Goal: Communication & Community: Share content

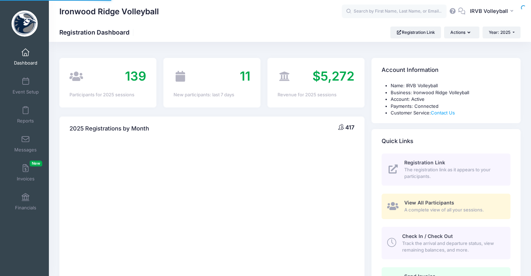
select select
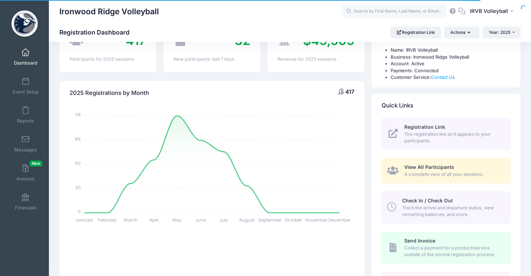
scroll to position [35, 0]
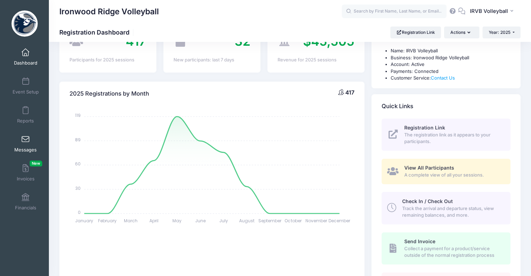
click at [27, 151] on span "Messages" at bounding box center [25, 150] width 22 height 6
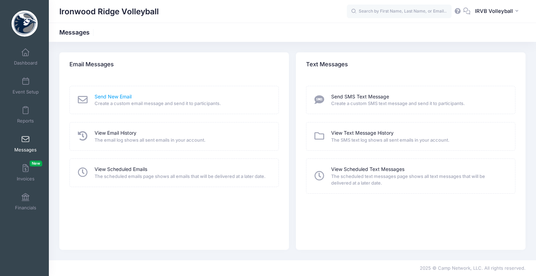
click at [116, 95] on link "Send New Email" at bounding box center [113, 96] width 37 height 7
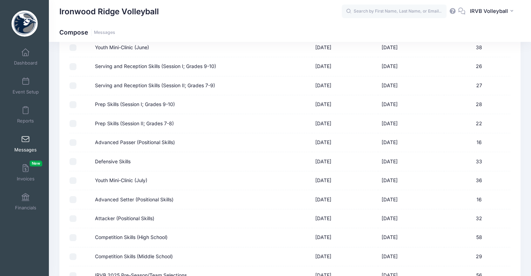
scroll to position [153, 0]
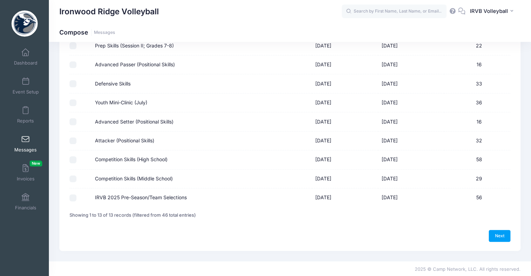
click at [73, 194] on input "IRVB 2025 Pre-Season/Team Selections" at bounding box center [72, 197] width 7 height 7
checkbox input "true"
click at [507, 236] on link "Next" at bounding box center [500, 236] width 22 height 12
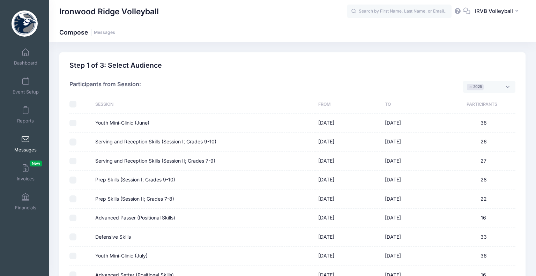
select select "50"
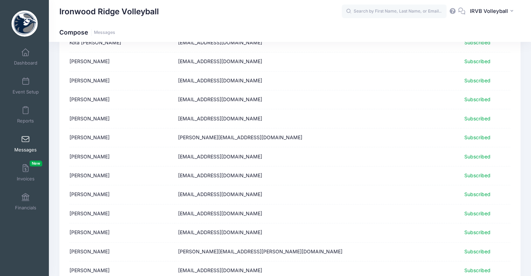
scroll to position [850, 0]
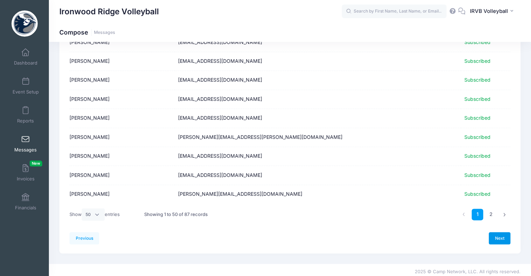
click at [498, 232] on link "Next" at bounding box center [500, 238] width 22 height 12
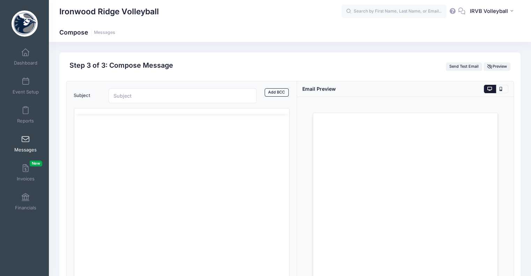
scroll to position [0, 0]
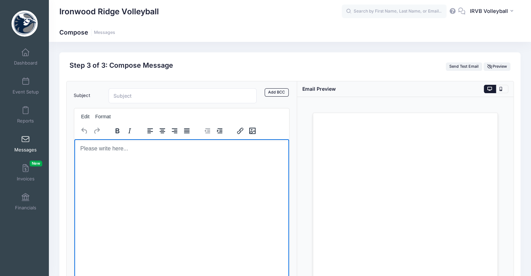
click at [88, 149] on body "Rich Text Area. Press ALT-0 for help." at bounding box center [182, 148] width 204 height 8
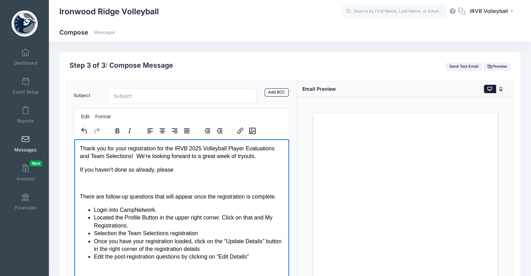
click at [180, 167] on p "If you haven't done so already, please" at bounding box center [182, 170] width 204 height 8
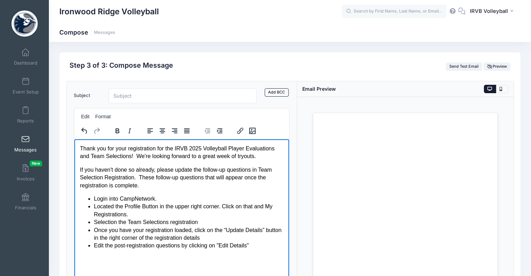
scroll to position [91, 0]
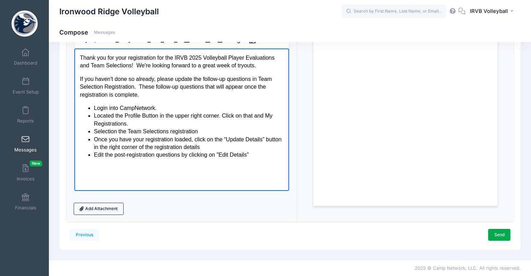
click at [215, 87] on span "ollow-up questions that will appear once the registration is complete." at bounding box center [173, 90] width 186 height 14
drag, startPoint x: 164, startPoint y: 106, endPoint x: 94, endPoint y: 106, distance: 70.1
click div "Login into CampNetwork."
click div "Located the Profile Button in the upper right corner. Click on that and My Regi…"
drag, startPoint x: 124, startPoint y: 115, endPoint x: 157, endPoint y: 118, distance: 33.3
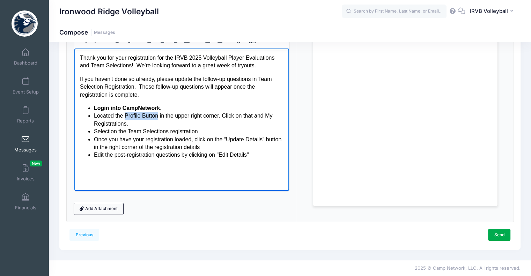
click span "Located the Profile Button in the upper right corner. Click on that and My Regi…"
drag, startPoint x: 270, startPoint y: 115, endPoint x: 126, endPoint y: 125, distance: 144.8
click span "Located the Profile Button in the upper right corner. Click on that and My Regi…"
drag, startPoint x: 127, startPoint y: 131, endPoint x: 166, endPoint y: 131, distance: 39.1
click span "Selection the Team Selections registration"
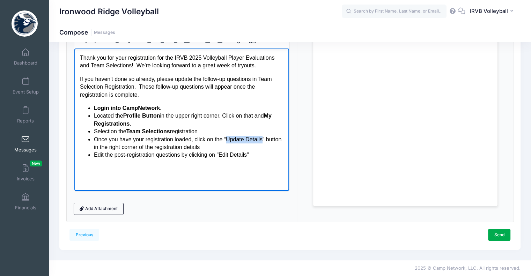
drag, startPoint x: 226, startPoint y: 139, endPoint x: 261, endPoint y: 137, distance: 34.6
click span "Once you have your registration loaded, click on the “Update Details” button in…"
drag, startPoint x: 247, startPoint y: 155, endPoint x: 219, endPoint y: 155, distance: 27.2
click span "Edit the post-registration questions by clicking on "Edit Details""
click at [183, 164] on html "Thank you for your registration for the IRVB 2025 Volleyball Player Evaluations…" at bounding box center [181, 106] width 215 height 116
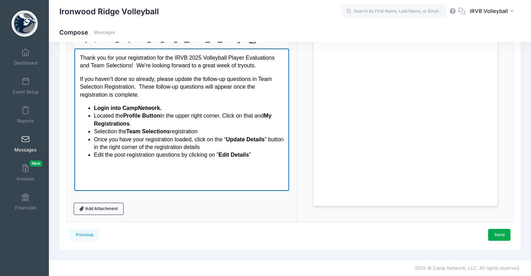
click at [145, 164] on html "Thank you for your registration for the IRVB 2025 Volleyball Player Evaluations…" at bounding box center [181, 106] width 215 height 116
click div "Edit the post-registration questions by clicking on " Edit Details ""
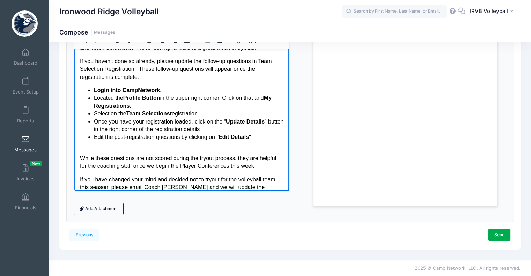
scroll to position [37, 0]
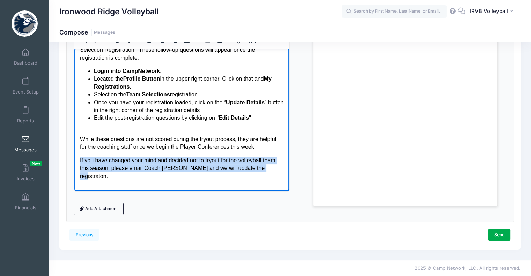
drag, startPoint x: 261, startPoint y: 165, endPoint x: 80, endPoint y: 162, distance: 181.1
click p "If you have changed your mind and decided not to tryout for the volleyball team…"
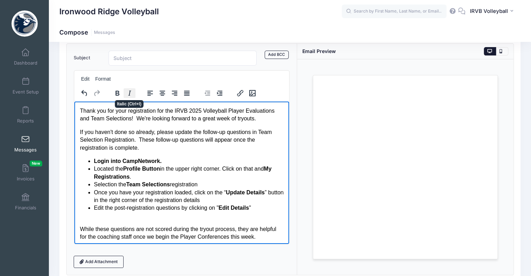
scroll to position [0, 0]
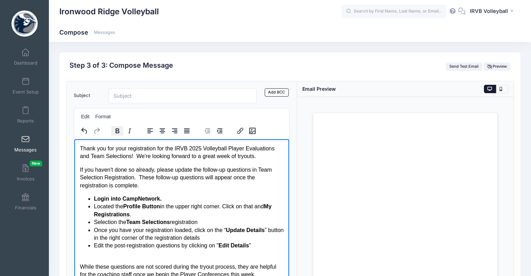
drag, startPoint x: 129, startPoint y: 129, endPoint x: 122, endPoint y: 130, distance: 7.7
click at [129, 129] on icon "Italic" at bounding box center [129, 131] width 8 height 8
click at [119, 129] on icon "Bold" at bounding box center [117, 131] width 8 height 8
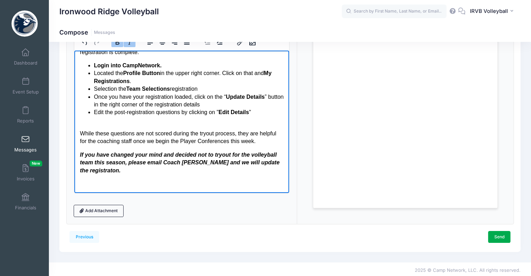
scroll to position [91, 0]
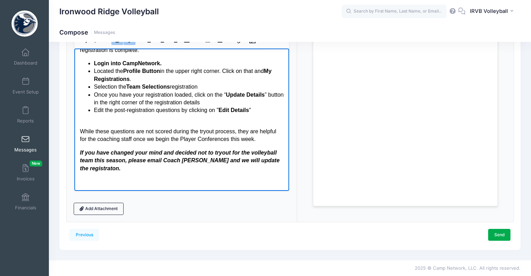
click at [128, 187] on html "Thank you for your registration for the IRVB 2025 Volleyball Player Evaluations…" at bounding box center [181, 96] width 215 height 187
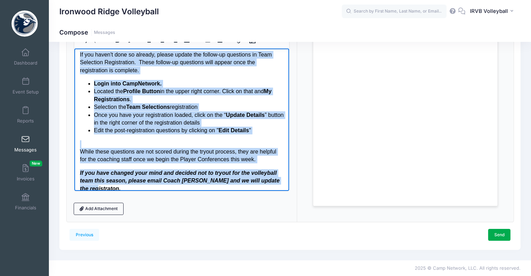
scroll to position [45, 0]
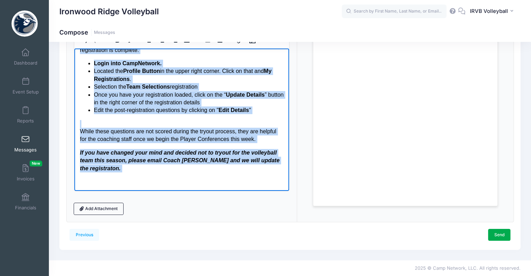
drag, startPoint x: 79, startPoint y: 57, endPoint x: 228, endPoint y: 240, distance: 235.7
click at [154, 191] on html "Thank you for your registration for the IRVB 2025 Volleyball Player Evaluations…" at bounding box center [181, 96] width 215 height 187
copy body "Thank you for your registration for the IRVB 2025 Volleyball Player Evaluations…"
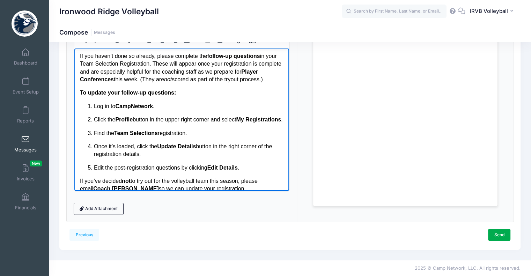
scroll to position [35, 0]
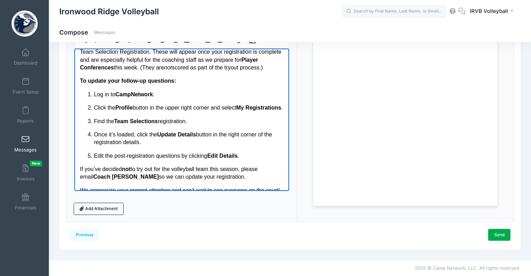
click at [105, 110] on ol "Log in to CampNetwork . Click the Profile button in the upper right corner and …" at bounding box center [182, 124] width 204 height 69
click at [94, 98] on p "Log in to CampNetwork ." at bounding box center [189, 94] width 190 height 8
click at [94, 111] on p "Click the Profile button in the upper right corner and select My Registrations ." at bounding box center [189, 108] width 190 height 8
drag, startPoint x: 95, startPoint y: 102, endPoint x: 130, endPoint y: 149, distance: 58.9
click at [74, 101] on html "Thank you for registering for the IRVB 2025 Volleyball Player Evaluations and T…" at bounding box center [181, 113] width 215 height 200
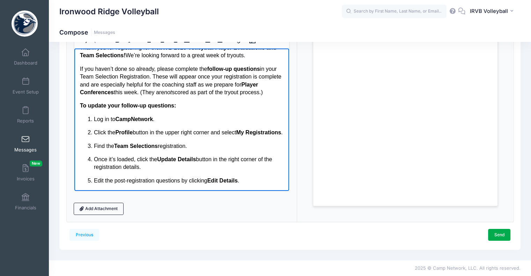
scroll to position [0, 0]
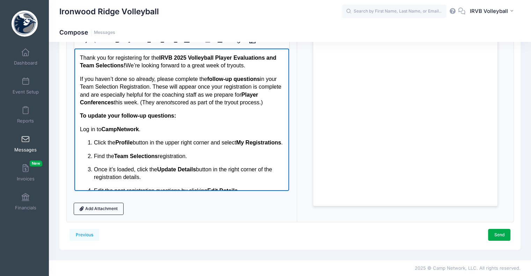
click at [94, 146] on p "Click the Profile button in the upper right corner and select My Registrations ." at bounding box center [189, 143] width 190 height 8
click at [94, 160] on p "Find the Team Selections registration." at bounding box center [189, 156] width 190 height 8
click at [94, 176] on p "Once it’s loaded, click the Update Details button in the right corner of the re…" at bounding box center [189, 173] width 190 height 16
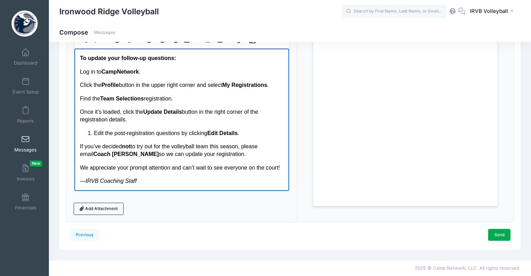
scroll to position [73, 0]
click at [94, 129] on p "Edit the post-registration questions by clicking Edit Details ." at bounding box center [189, 133] width 190 height 8
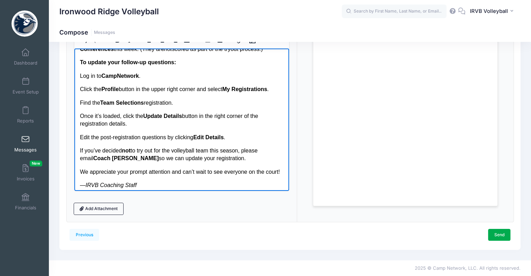
scroll to position [38, 0]
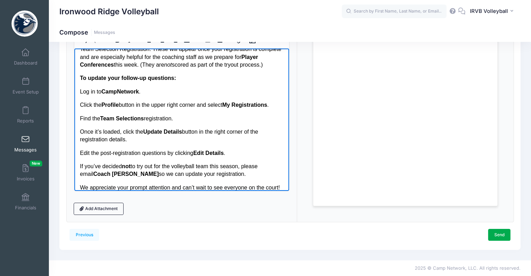
click at [245, 157] on p "Edit the post-registration questions by clicking Edit Details ." at bounding box center [182, 153] width 204 height 8
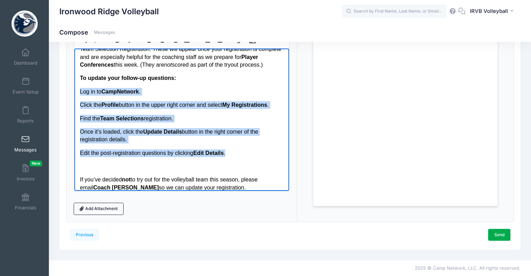
drag, startPoint x: 236, startPoint y: 162, endPoint x: 76, endPoint y: 99, distance: 172.0
click at [76, 99] on html "Thank you for registering for the IRVB 2025 Volleyball Player Evaluations and T…" at bounding box center [181, 116] width 215 height 213
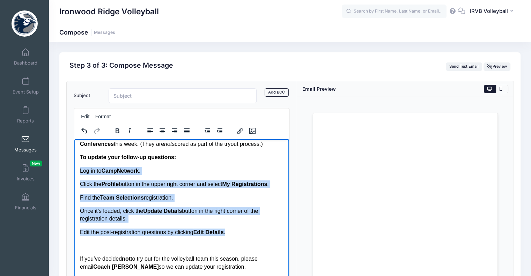
scroll to position [70, 0]
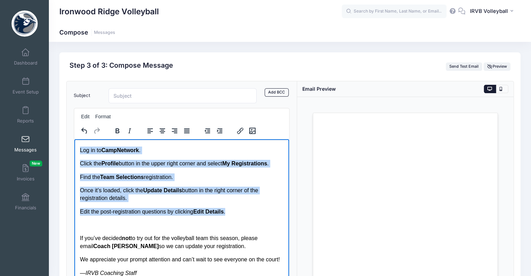
click at [131, 179] on body "Thank you for registering for the IRVB 2025 Volleyball Player Evaluations and T…" at bounding box center [182, 176] width 204 height 202
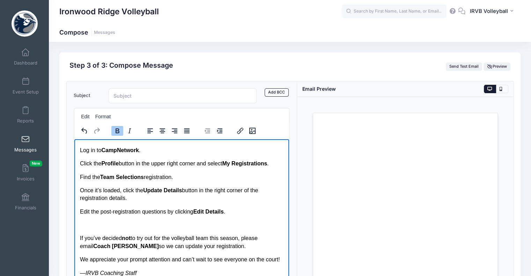
click at [148, 154] on p "Log in to CampNetwork ." at bounding box center [182, 150] width 204 height 8
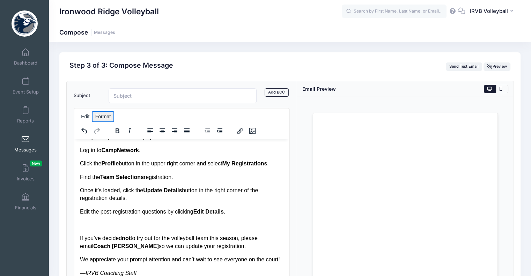
click at [107, 120] on button "Format" at bounding box center [102, 117] width 21 height 10
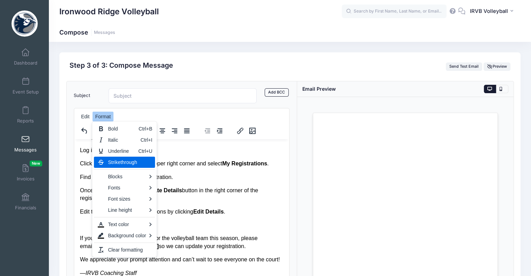
click at [179, 193] on strong "Update Details" at bounding box center [162, 190] width 39 height 6
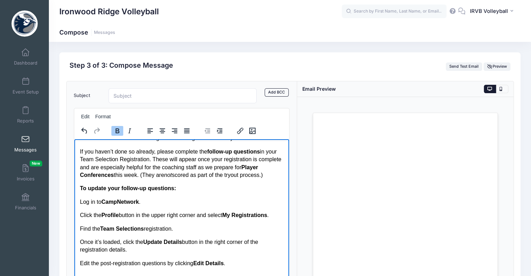
scroll to position [0, 0]
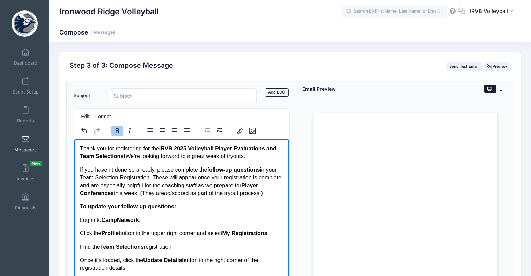
click at [87, 209] on strong "To update your follow-up questions:" at bounding box center [128, 206] width 96 height 6
drag, startPoint x: 142, startPoint y: 228, endPoint x: 81, endPoint y: 229, distance: 60.7
click at [81, 224] on p "Log in to CampNetwork ." at bounding box center [182, 220] width 204 height 8
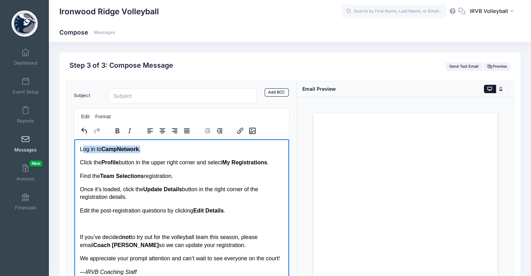
scroll to position [86, 0]
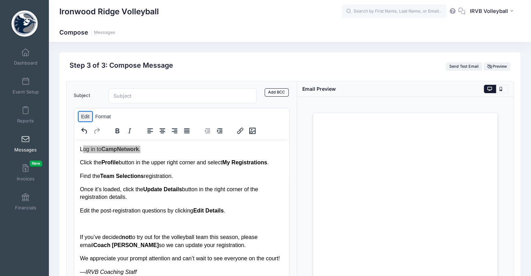
click at [88, 120] on button "Edit" at bounding box center [86, 117] width 14 height 10
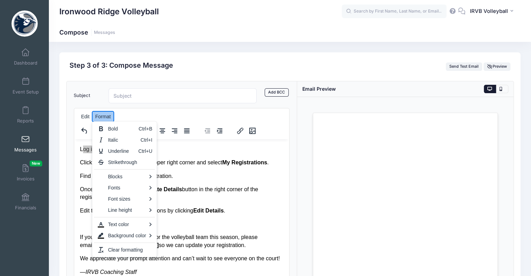
click at [99, 114] on button "Format" at bounding box center [102, 117] width 21 height 10
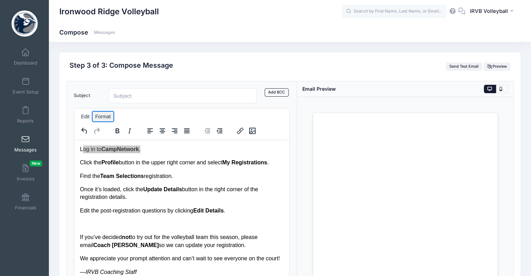
click at [99, 114] on button "Format" at bounding box center [102, 117] width 21 height 10
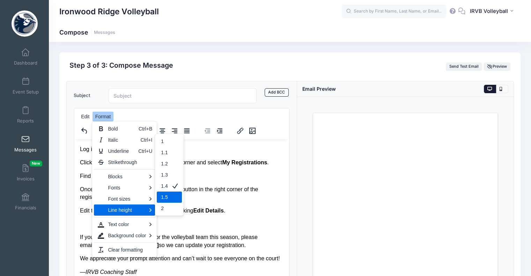
click at [213, 195] on body "Thank you for registering for the IRVB 2025 Volleyball Player Evaluations and T…" at bounding box center [182, 175] width 204 height 202
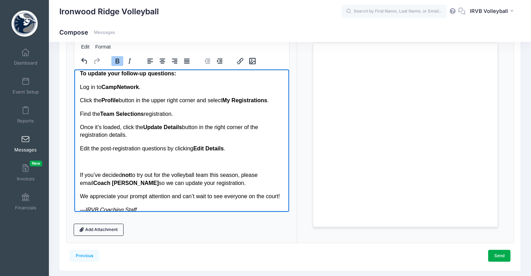
scroll to position [51, 0]
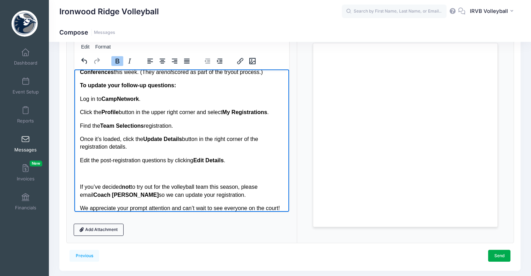
click at [107, 125] on body "Thank you for registering for the IRVB 2025 Volleyball Player Evaluations and T…" at bounding box center [182, 124] width 204 height 202
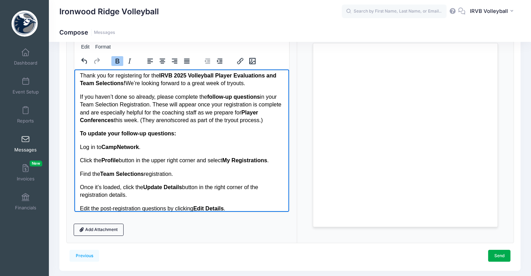
scroll to position [0, 0]
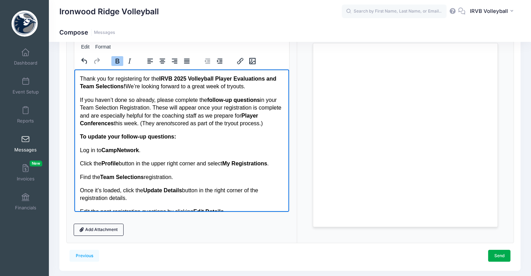
click at [109, 153] on strong "CampNetwork" at bounding box center [120, 150] width 38 height 6
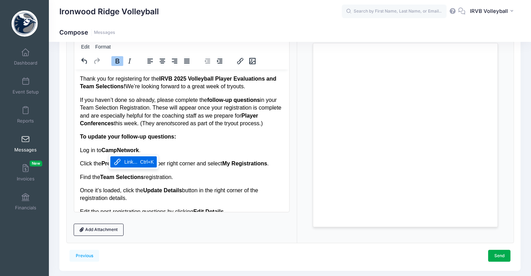
click at [99, 154] on p "Log in to CampNetwork ." at bounding box center [182, 150] width 204 height 8
click at [106, 47] on button "Format" at bounding box center [102, 47] width 21 height 10
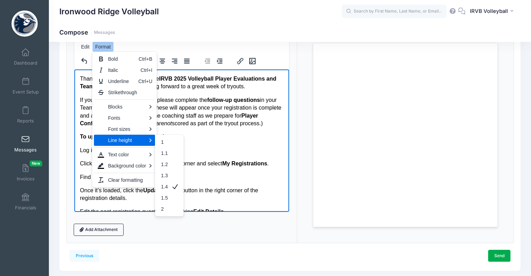
click at [228, 126] on p "If you haven’t done so already, please complete the follow-up questions in your…" at bounding box center [182, 111] width 204 height 31
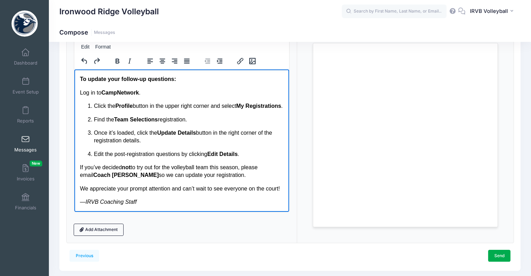
scroll to position [81, 0]
drag, startPoint x: 143, startPoint y: 203, endPoint x: 140, endPoint y: 261, distance: 58.0
click at [74, 194] on html "Thank you for registering for the IRVB 2025 Volleyball Player Evaluations and T…" at bounding box center [181, 112] width 215 height 200
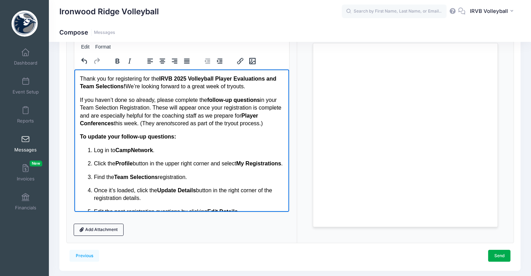
scroll to position [0, 0]
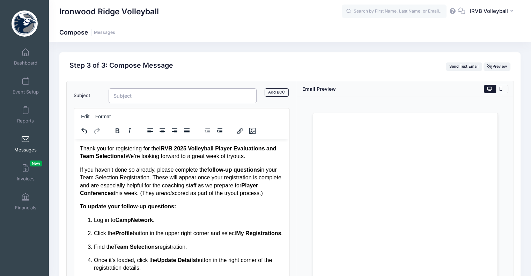
click at [122, 96] on input "Subject" at bounding box center [183, 95] width 148 height 15
click at [161, 95] on input "IRVB 2025 Player Evaluations & Team Selections – Follow-Up Steps" at bounding box center [183, 95] width 148 height 15
click at [127, 95] on input "IRVB 2025 Team Selections: Follow-Up Steps" at bounding box center [183, 95] width 148 height 15
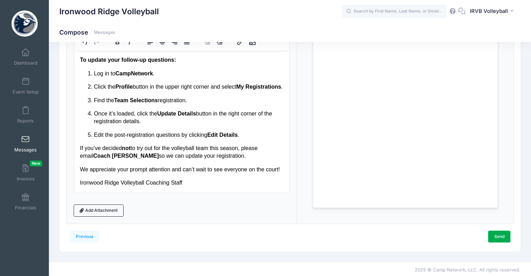
scroll to position [91, 0]
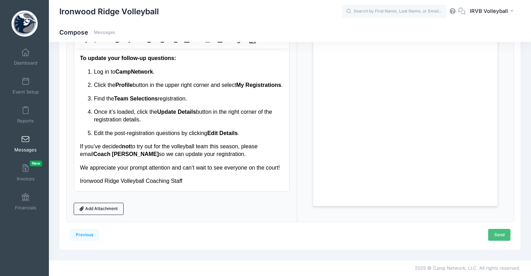
type input "2025 Team Selections: Follow-Up Steps"
click at [496, 236] on link "Send" at bounding box center [499, 235] width 22 height 12
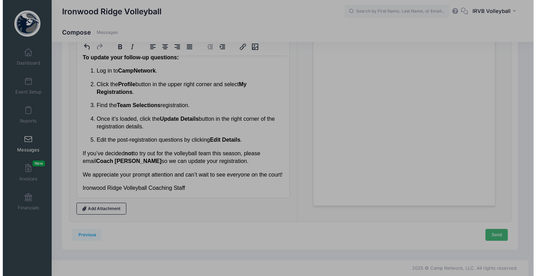
scroll to position [0, 0]
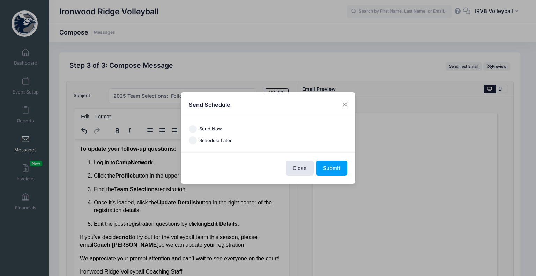
click at [202, 141] on label "Schedule Later" at bounding box center [215, 140] width 32 height 7
click at [197, 141] on input "Schedule Later" at bounding box center [193, 140] width 8 height 8
radio input "true"
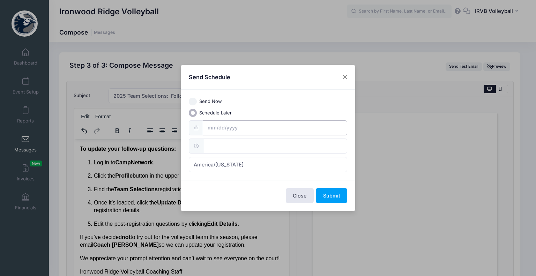
click at [213, 129] on input "text" at bounding box center [275, 127] width 145 height 15
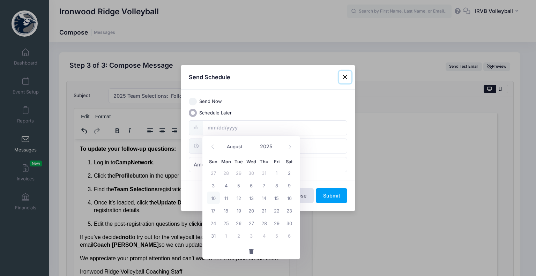
click at [214, 196] on span "10" at bounding box center [213, 198] width 13 height 13
type input "08/10/2025"
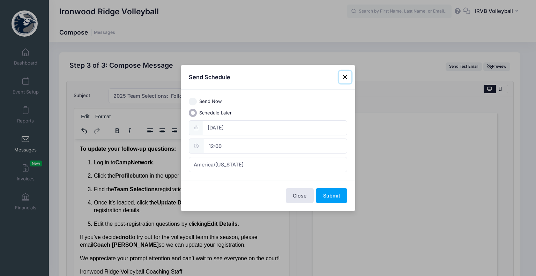
click at [214, 149] on input "12:00" at bounding box center [275, 146] width 143 height 15
click at [239, 159] on span at bounding box center [240, 158] width 5 height 7
type input "13:00"
type input "01"
click at [239, 157] on span at bounding box center [240, 158] width 5 height 7
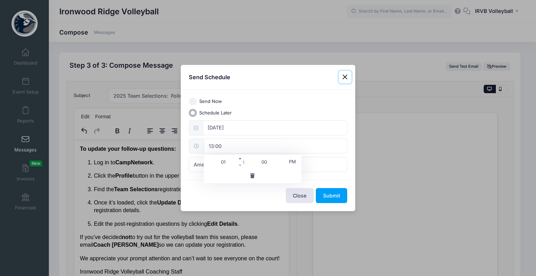
type input "14:00"
type input "02"
click at [239, 159] on span at bounding box center [240, 158] width 5 height 7
type input "15:00"
type input "03"
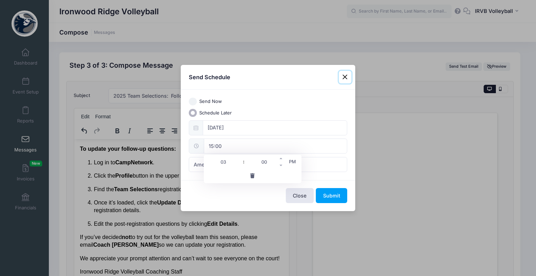
click at [262, 162] on input "00" at bounding box center [264, 162] width 39 height 14
click at [282, 159] on span at bounding box center [281, 158] width 5 height 7
type input "15:05"
type input "05"
click at [282, 159] on span at bounding box center [281, 158] width 5 height 7
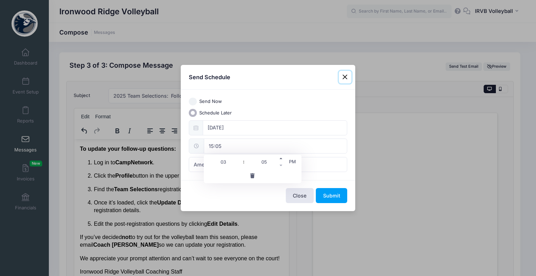
type input "15:10"
type input "10"
click at [282, 159] on span at bounding box center [281, 158] width 5 height 7
type input "15:15"
type input "15"
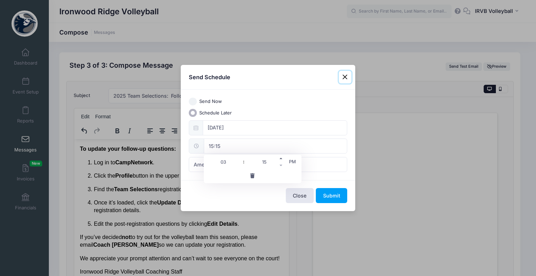
click at [282, 159] on span at bounding box center [281, 158] width 5 height 7
type input "15:20"
type input "20"
click at [282, 159] on span at bounding box center [281, 158] width 5 height 7
type input "15:25"
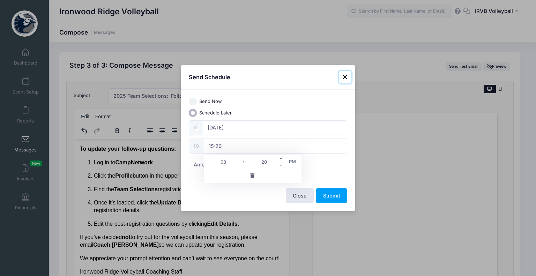
type input "25"
click at [282, 159] on span at bounding box center [281, 158] width 5 height 7
type input "15:30"
type input "30"
click at [322, 175] on div "Send Now Schedule Later 08/10/2025 15:30 America/New York America/Los Angeles A…" at bounding box center [268, 135] width 174 height 90
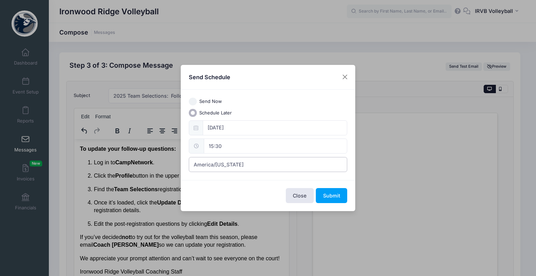
click at [244, 166] on span "America/[US_STATE]" at bounding box center [268, 164] width 159 height 15
select select "America/Los_Angeles"
click at [334, 195] on button "Submit" at bounding box center [331, 195] width 31 height 15
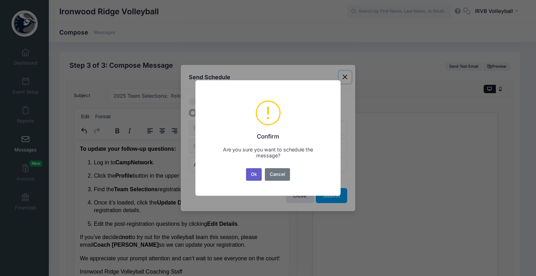
click at [250, 176] on button "Ok" at bounding box center [254, 174] width 16 height 13
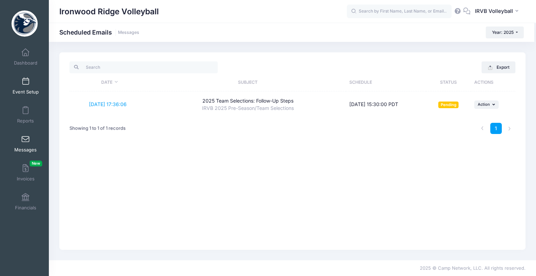
click at [29, 82] on link "Event Setup" at bounding box center [25, 86] width 33 height 24
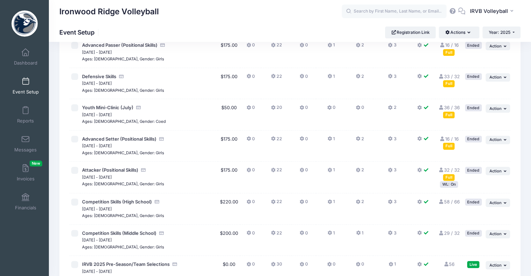
scroll to position [285, 0]
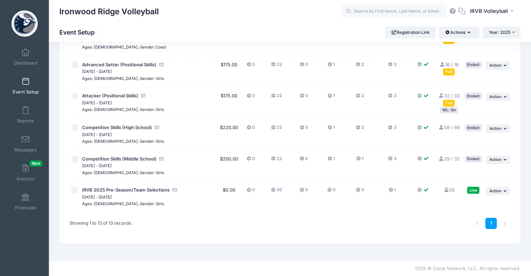
click at [450, 188] on link "56 Full" at bounding box center [448, 190] width 11 height 6
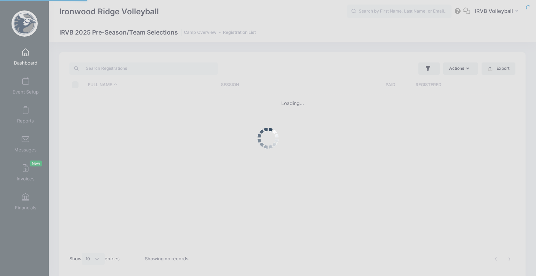
select select "10"
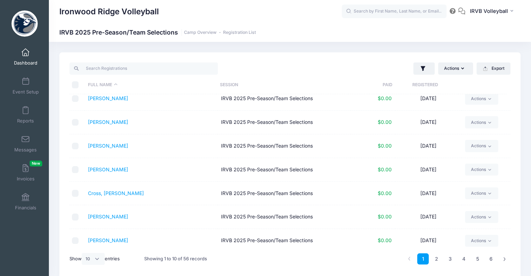
scroll to position [82, 0]
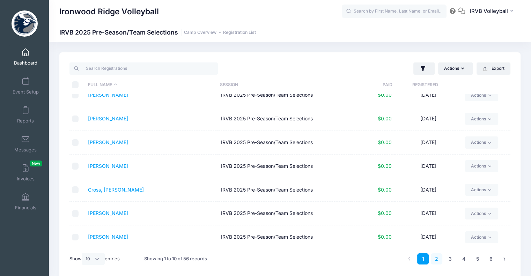
click at [438, 259] on link "2" at bounding box center [437, 259] width 12 height 12
click at [451, 259] on link "3" at bounding box center [450, 259] width 12 height 12
click at [466, 260] on link "4" at bounding box center [464, 259] width 12 height 12
click at [102, 235] on link "[PERSON_NAME]" at bounding box center [108, 237] width 40 height 6
click at [22, 144] on link "Messages" at bounding box center [25, 144] width 33 height 24
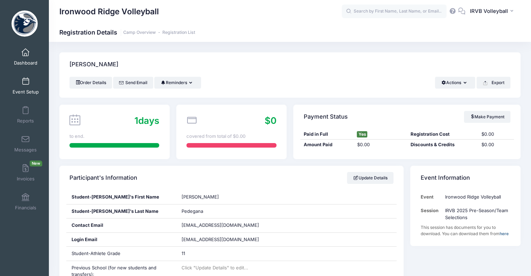
click at [25, 85] on span at bounding box center [25, 82] width 0 height 8
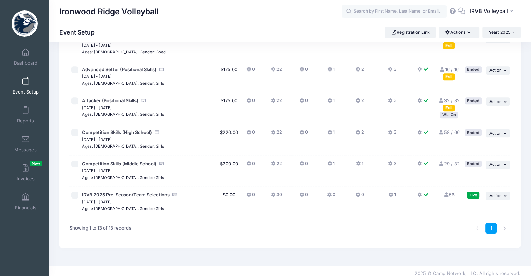
scroll to position [285, 0]
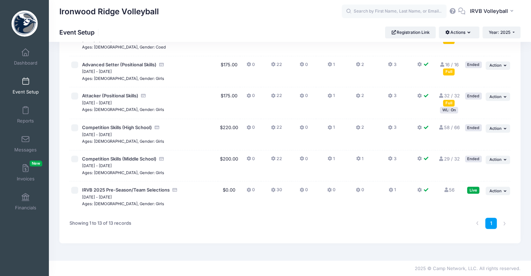
click at [452, 192] on link "56 Full" at bounding box center [448, 190] width 11 height 6
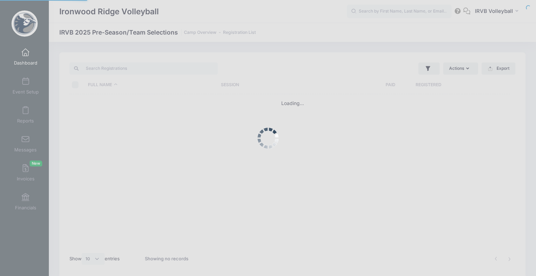
select select "10"
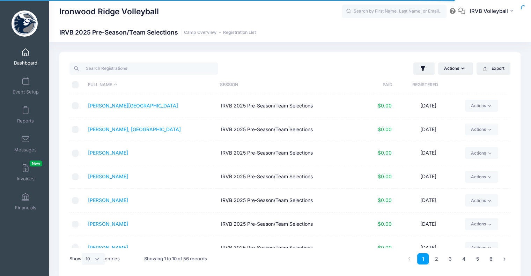
scroll to position [82, 0]
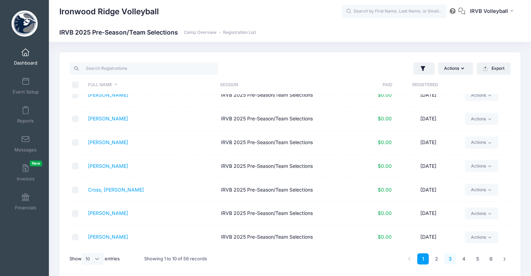
click at [453, 259] on link "3" at bounding box center [450, 259] width 12 height 12
click at [464, 257] on link "4" at bounding box center [464, 259] width 12 height 12
click at [477, 259] on link "5" at bounding box center [477, 259] width 12 height 12
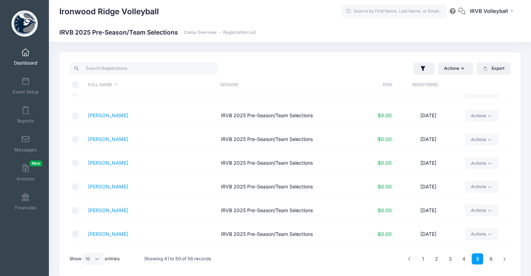
scroll to position [0, 0]
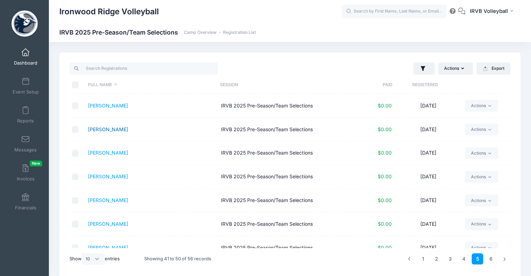
click at [98, 131] on link "[PERSON_NAME]" at bounding box center [108, 129] width 40 height 6
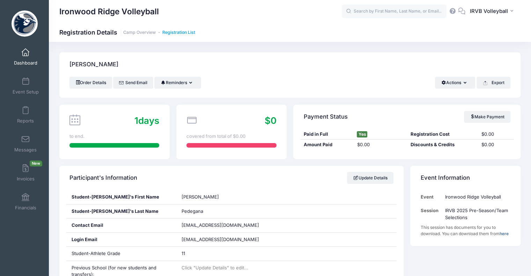
click at [177, 33] on link "Registration List" at bounding box center [178, 32] width 33 height 5
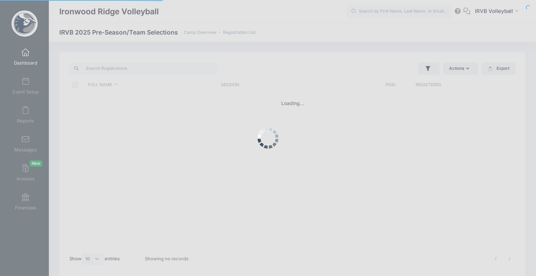
select select "10"
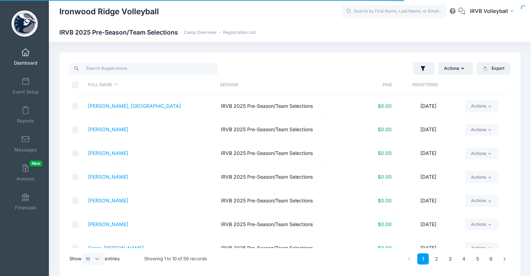
scroll to position [82, 0]
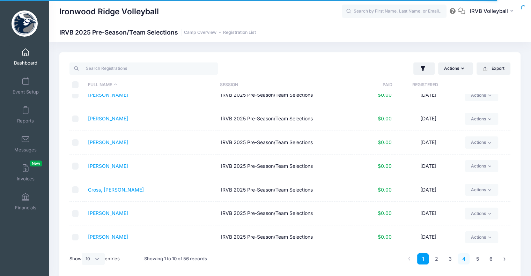
click at [460, 261] on link "4" at bounding box center [464, 259] width 12 height 12
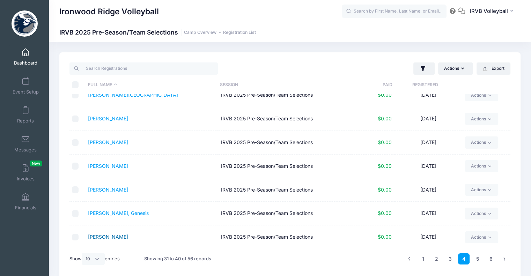
click at [109, 236] on link "[PERSON_NAME]" at bounding box center [108, 237] width 40 height 6
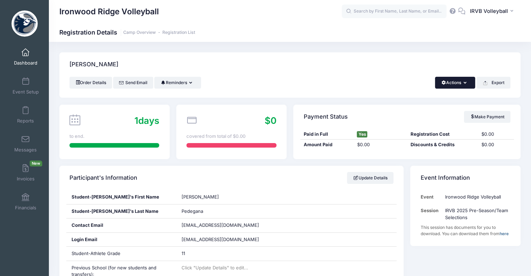
click at [462, 87] on button "Actions" at bounding box center [455, 83] width 40 height 12
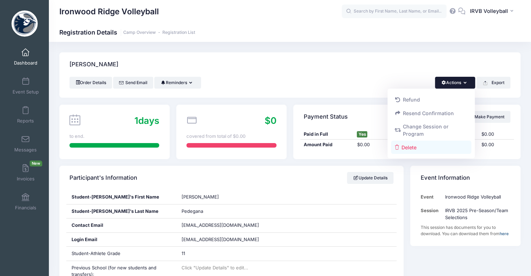
click at [415, 148] on link "Delete" at bounding box center [431, 147] width 81 height 13
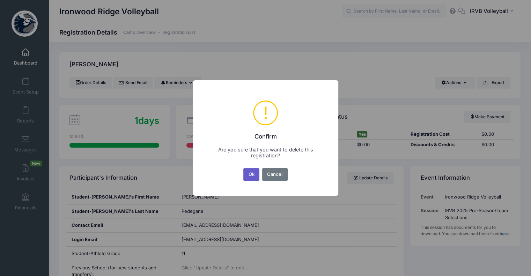
click at [248, 174] on button "Ok" at bounding box center [251, 174] width 16 height 13
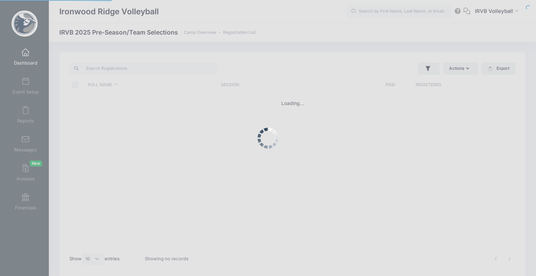
select select "10"
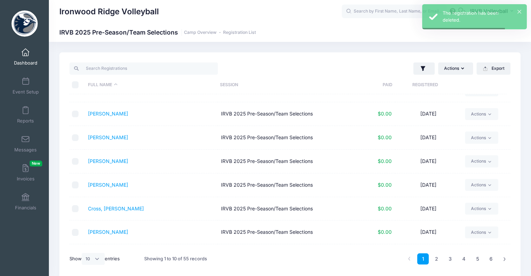
scroll to position [82, 0]
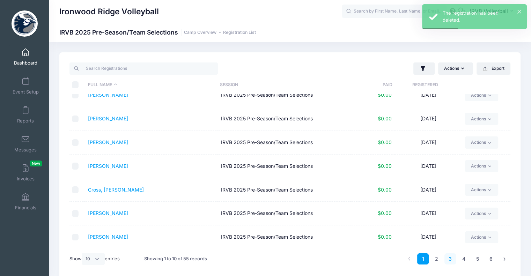
click at [450, 260] on link "3" at bounding box center [450, 259] width 12 height 12
click at [461, 257] on link "4" at bounding box center [464, 259] width 12 height 12
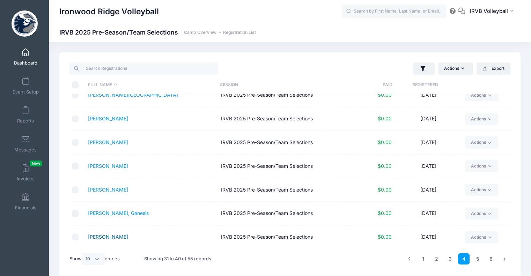
click at [114, 236] on link "Pedegana, Holly" at bounding box center [108, 237] width 40 height 6
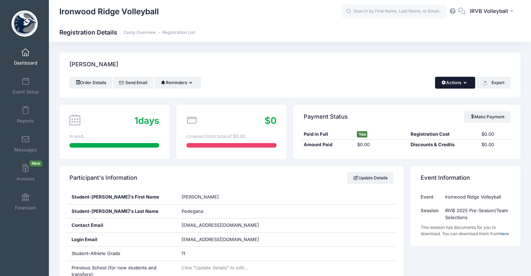
click at [466, 85] on button "Actions" at bounding box center [455, 83] width 40 height 12
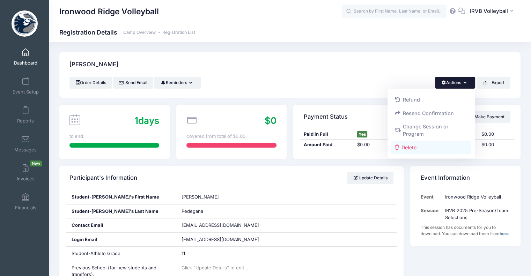
click at [412, 146] on link "Delete" at bounding box center [431, 147] width 81 height 13
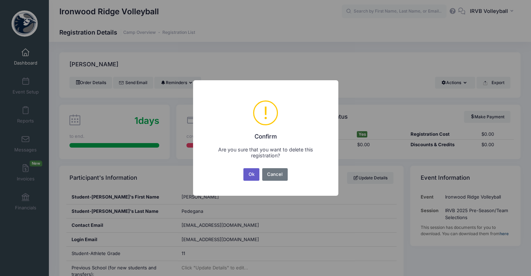
click at [255, 174] on button "Ok" at bounding box center [251, 174] width 16 height 13
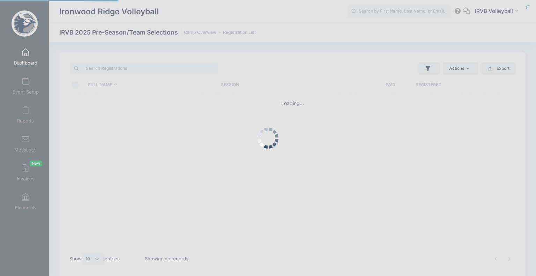
select select "10"
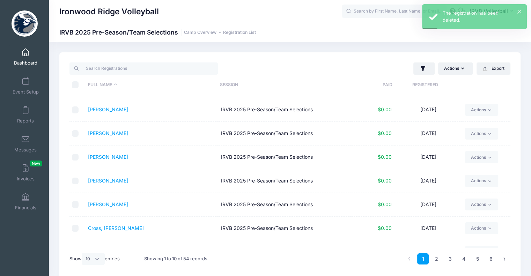
scroll to position [82, 0]
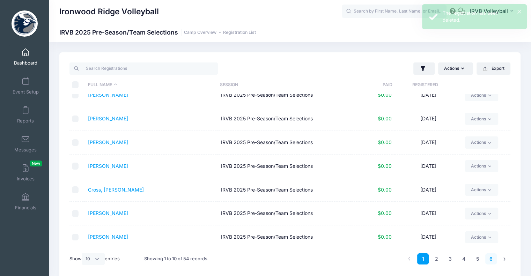
click at [489, 258] on link "6" at bounding box center [491, 259] width 12 height 12
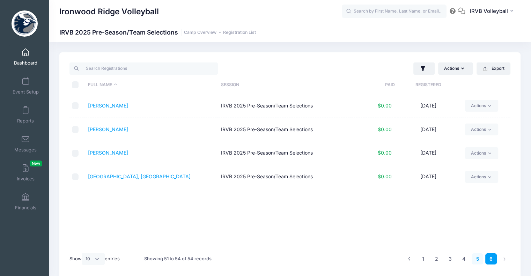
click at [475, 257] on link "5" at bounding box center [477, 259] width 12 height 12
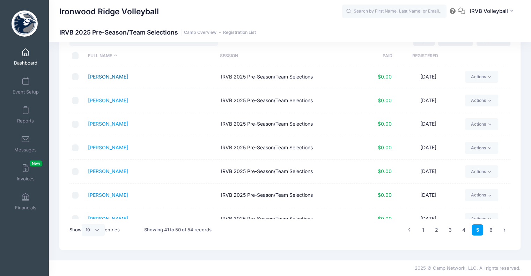
click at [99, 75] on link "Quiri, Ashlyn" at bounding box center [108, 77] width 40 height 6
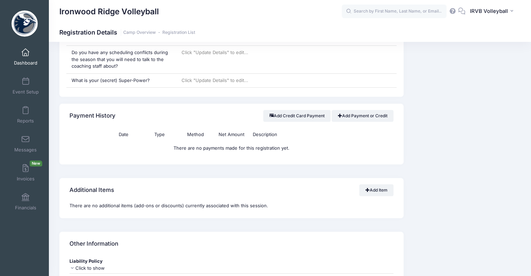
scroll to position [908, 0]
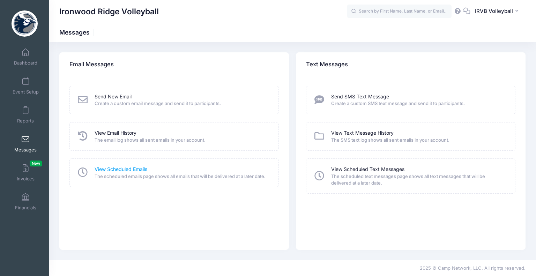
click at [118, 168] on link "View Scheduled Emails" at bounding box center [121, 169] width 53 height 7
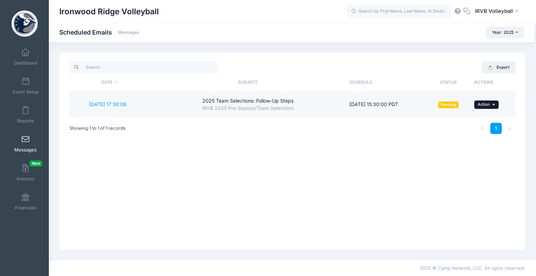
click at [495, 106] on icon "button" at bounding box center [494, 105] width 4 height 4
click at [477, 135] on link "Reschedule" at bounding box center [472, 132] width 46 height 13
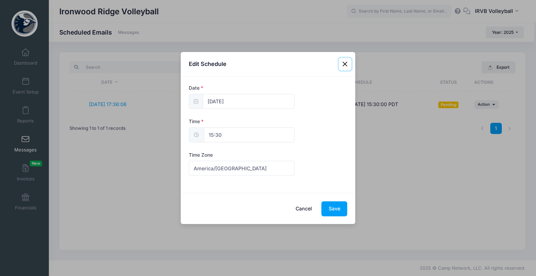
click at [346, 64] on button "Close" at bounding box center [345, 64] width 13 height 13
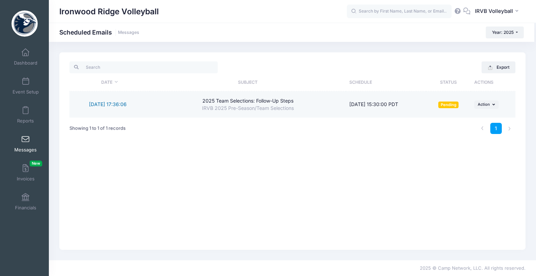
click at [112, 104] on link "[DATE] 17:36:06" at bounding box center [108, 104] width 38 height 6
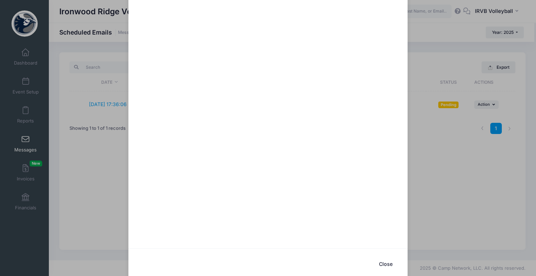
scroll to position [315, 0]
click at [382, 263] on button "Close" at bounding box center [386, 261] width 28 height 15
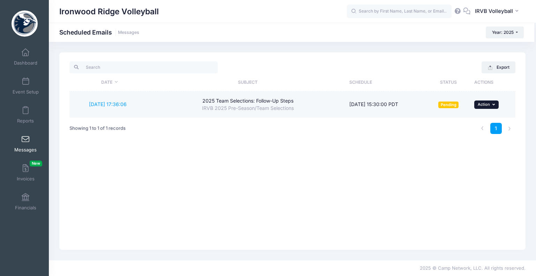
click at [492, 103] on icon "button" at bounding box center [494, 105] width 4 height 4
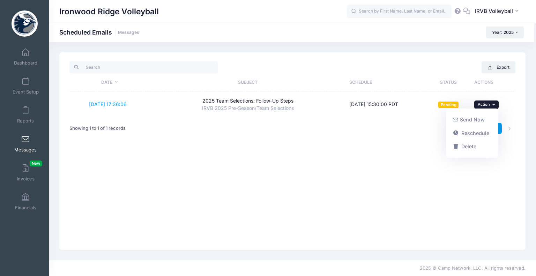
click at [362, 177] on div "Export Date Subject Schedule Status Actions [DATE] 17:36:06 2025 Team Selection…" at bounding box center [292, 151] width 466 height 198
